Goal: Transaction & Acquisition: Subscribe to service/newsletter

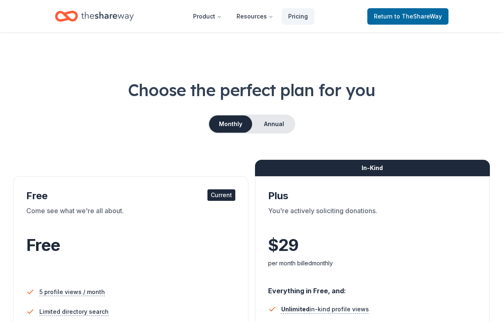
click at [101, 16] on icon "Home" at bounding box center [107, 16] width 53 height 17
click at [389, 17] on span "Return to TheShareWay" at bounding box center [408, 16] width 68 height 10
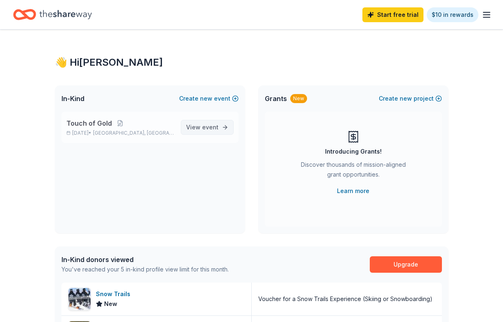
click at [198, 127] on span "View event" at bounding box center [202, 127] width 32 height 10
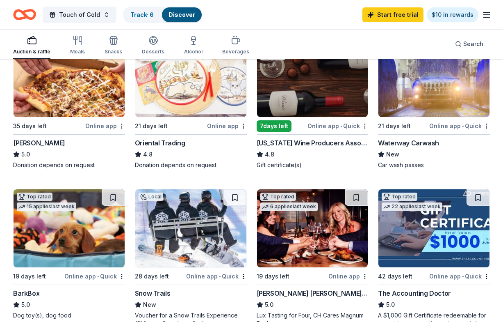
scroll to position [253, 0]
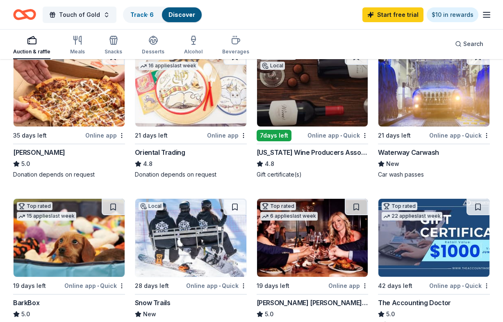
click at [320, 151] on div "[US_STATE] Wine Producers Association" at bounding box center [313, 152] width 112 height 10
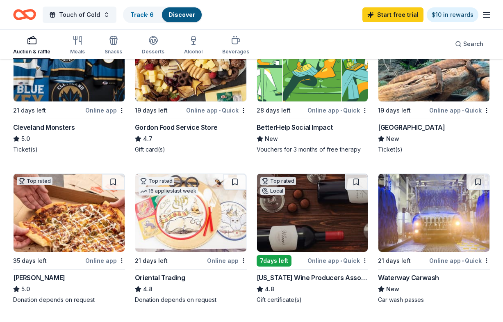
scroll to position [0, 0]
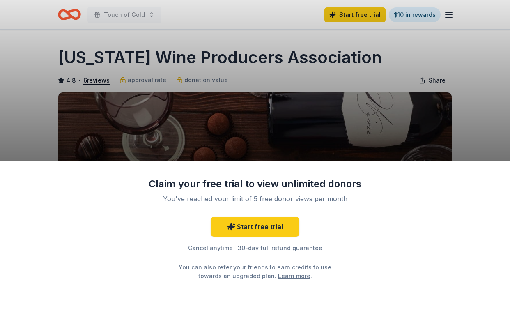
click at [366, 83] on div "Claim your free trial to view unlimited donors You've reached your limit of 5 f…" at bounding box center [255, 161] width 510 height 322
